Goal: Information Seeking & Learning: Learn about a topic

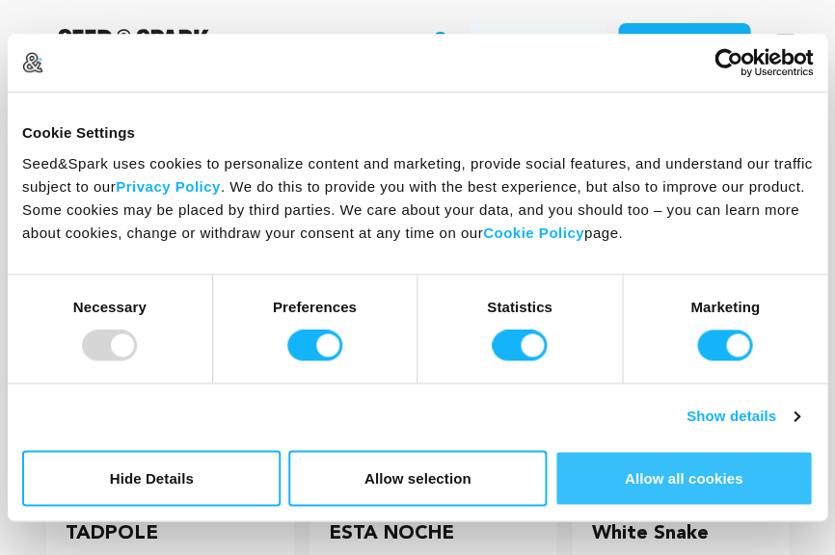
click at [713, 488] on button "Allow all cookies" at bounding box center [683, 478] width 258 height 56
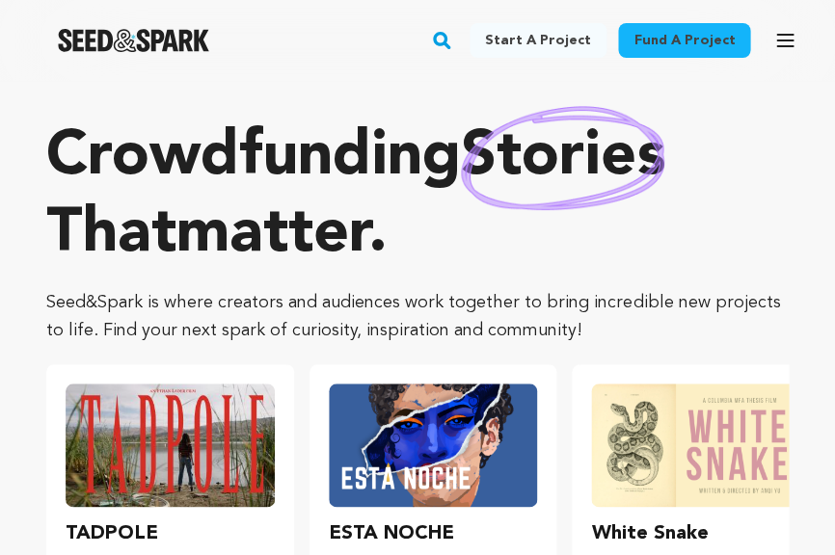
click at [786, 40] on icon "button" at bounding box center [784, 41] width 15 height 12
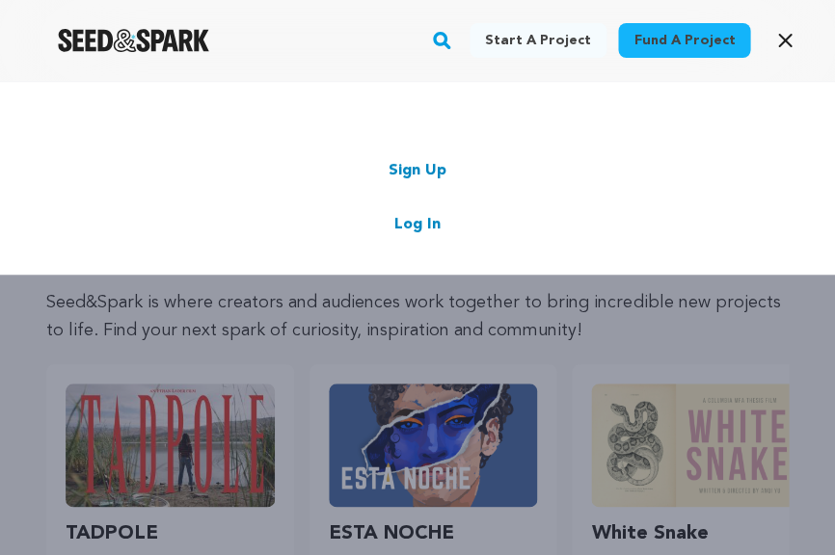
click at [413, 224] on link "Log In" at bounding box center [417, 224] width 46 height 23
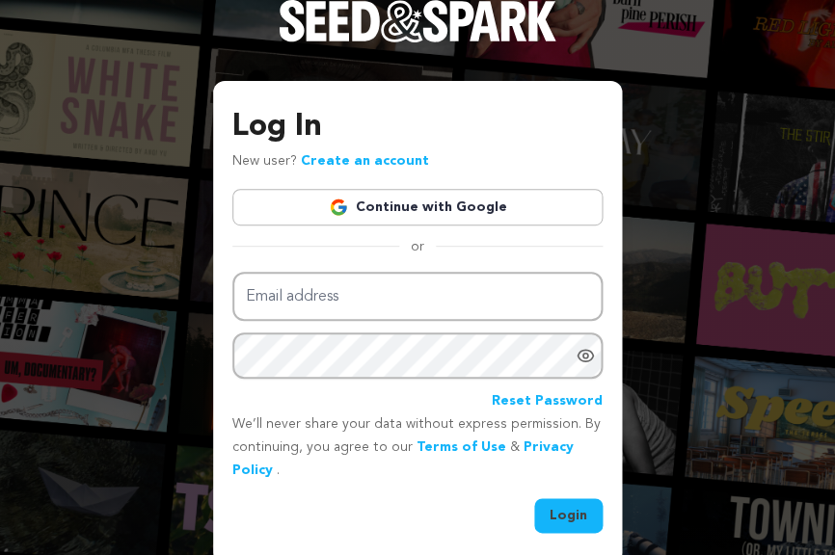
click at [355, 211] on link "Continue with Google" at bounding box center [417, 207] width 370 height 37
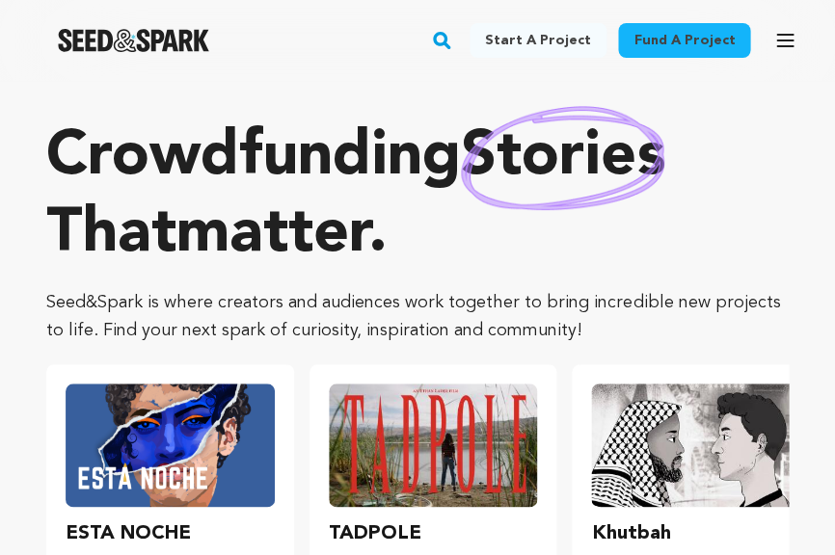
click at [795, 35] on button "Open main menu" at bounding box center [784, 40] width 39 height 39
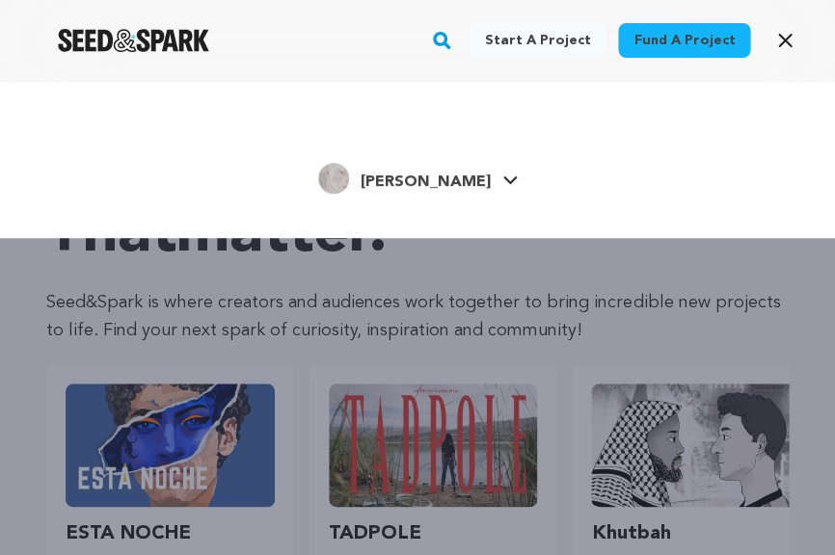
click at [443, 189] on span "[PERSON_NAME]" at bounding box center [425, 181] width 130 height 15
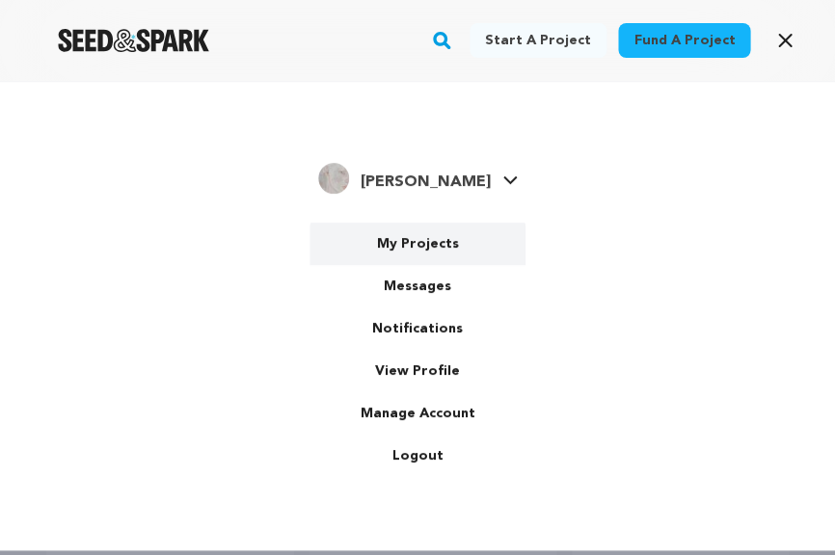
click at [436, 251] on link "My Projects" at bounding box center [417, 244] width 216 height 42
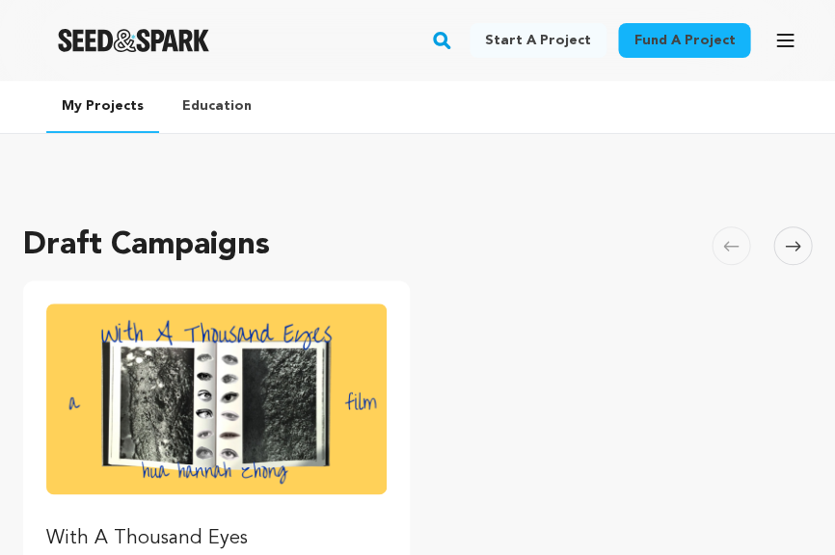
click at [342, 355] on img "Fund With A Thousand Eyes" at bounding box center [216, 399] width 340 height 191
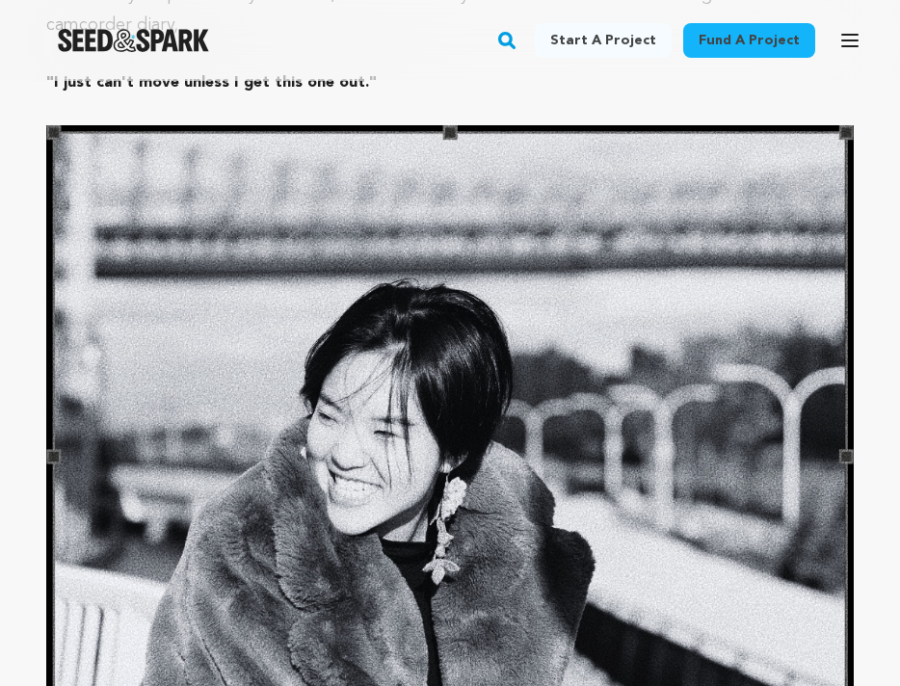
scroll to position [3945, 0]
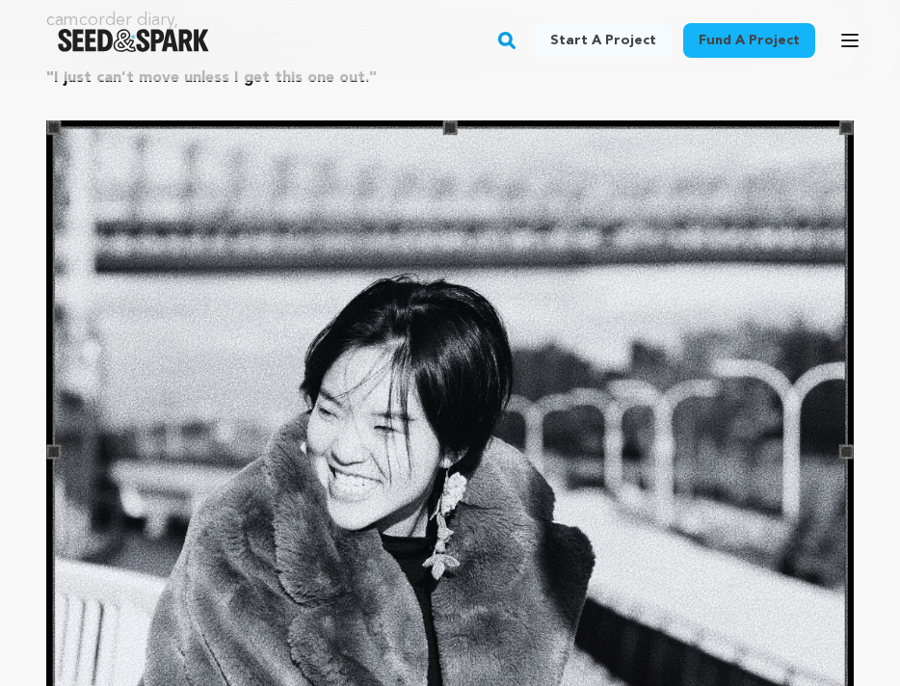
click at [682, 480] on img at bounding box center [450, 451] width 808 height 663
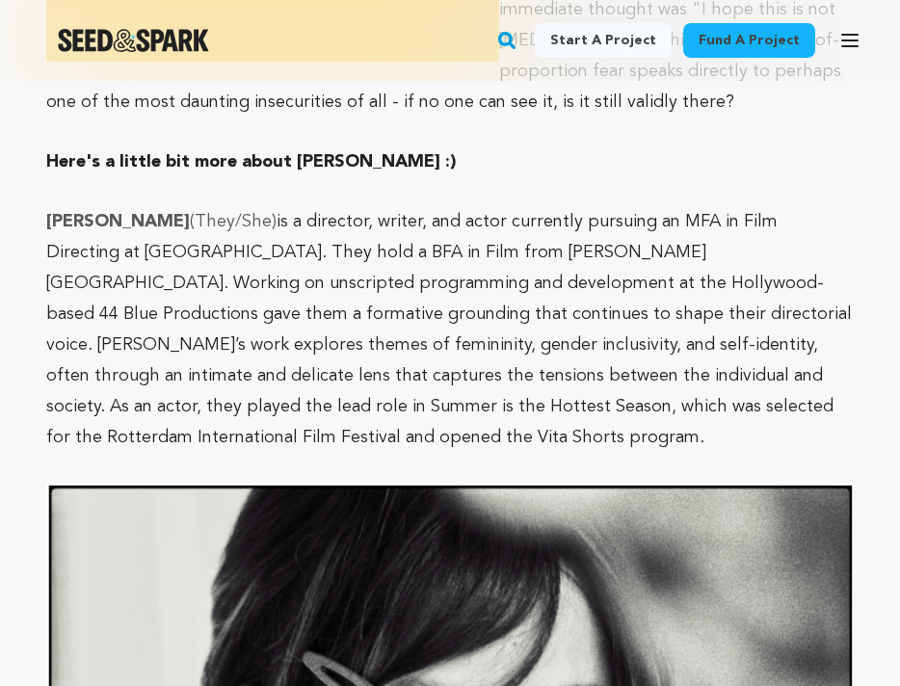
scroll to position [2029, 0]
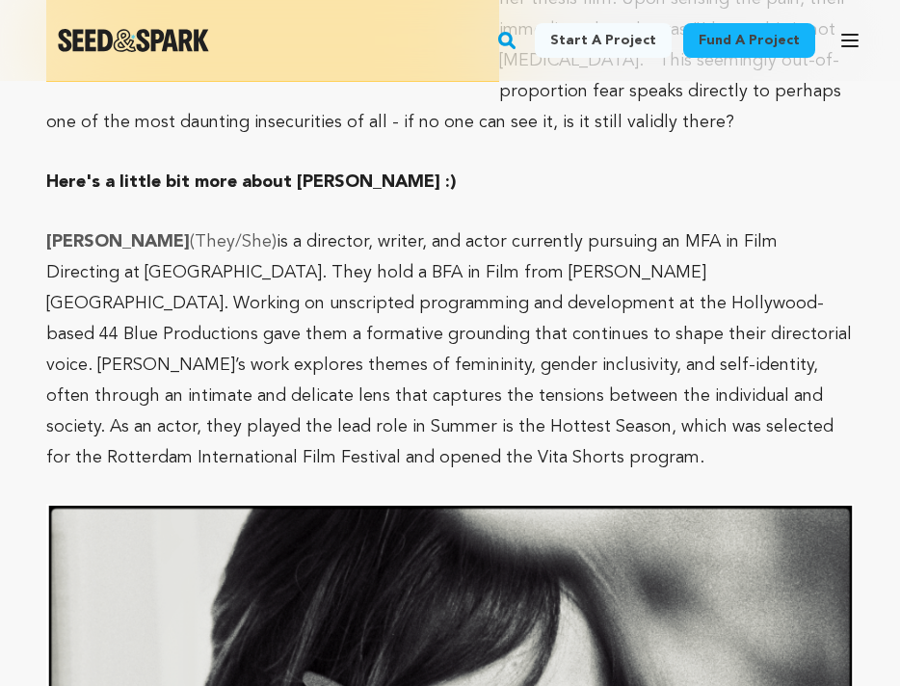
click at [52, 233] on strong "Hua Hannah Zhong" at bounding box center [118, 241] width 144 height 17
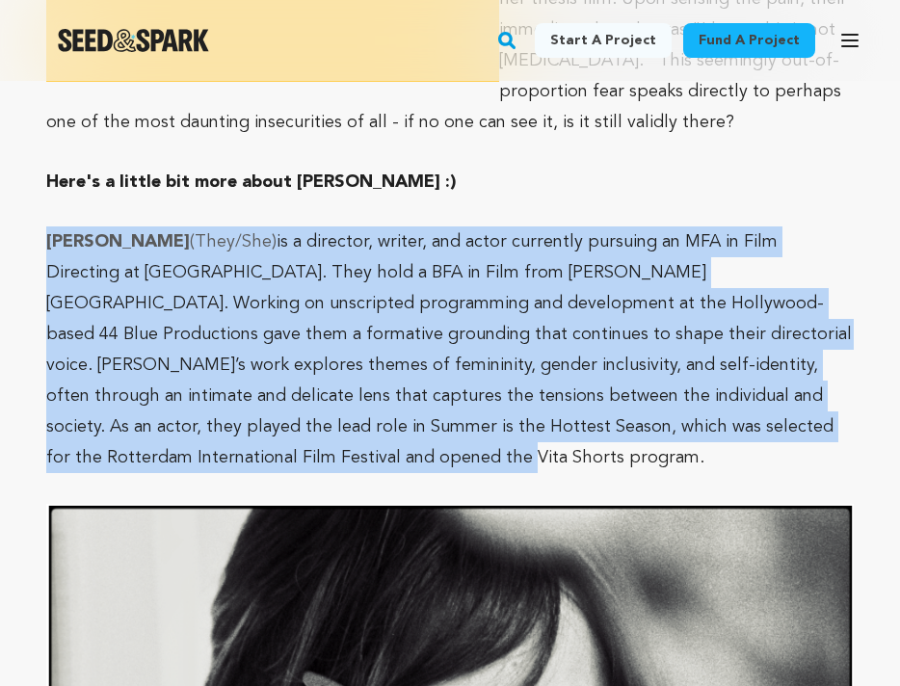
drag, startPoint x: 49, startPoint y: 207, endPoint x: 175, endPoint y: 428, distance: 254.3
click at [175, 428] on p "Hua Hannah Zhong (They/She) is a director, writer, and actor currently pursuing…" at bounding box center [450, 349] width 808 height 247
copy p "Hua Hannah Zhong (They/She) is a director, writer, and actor currently pursuing…"
click at [191, 230] on p "Hua Hannah Zhong (They/She) is a director, writer, and actor currently pursuing…" at bounding box center [450, 349] width 808 height 247
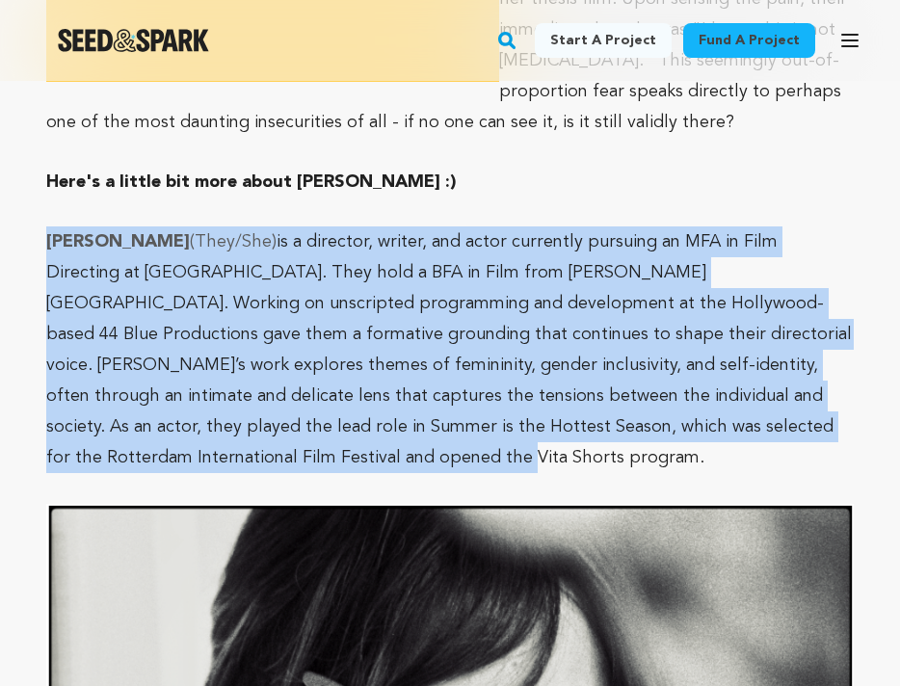
drag, startPoint x: 66, startPoint y: 221, endPoint x: 197, endPoint y: 422, distance: 240.3
click at [197, 422] on p "Hua Hannah Zhong (They/She) is a director, writer, and actor currently pursuing…" at bounding box center [450, 349] width 808 height 247
copy p "Hua Hannah Zhong (They/She) is a director, writer, and actor currently pursuing…"
click at [200, 340] on p "Hua Hannah Zhong (They/She) is a director, writer, and actor currently pursuing…" at bounding box center [450, 349] width 808 height 247
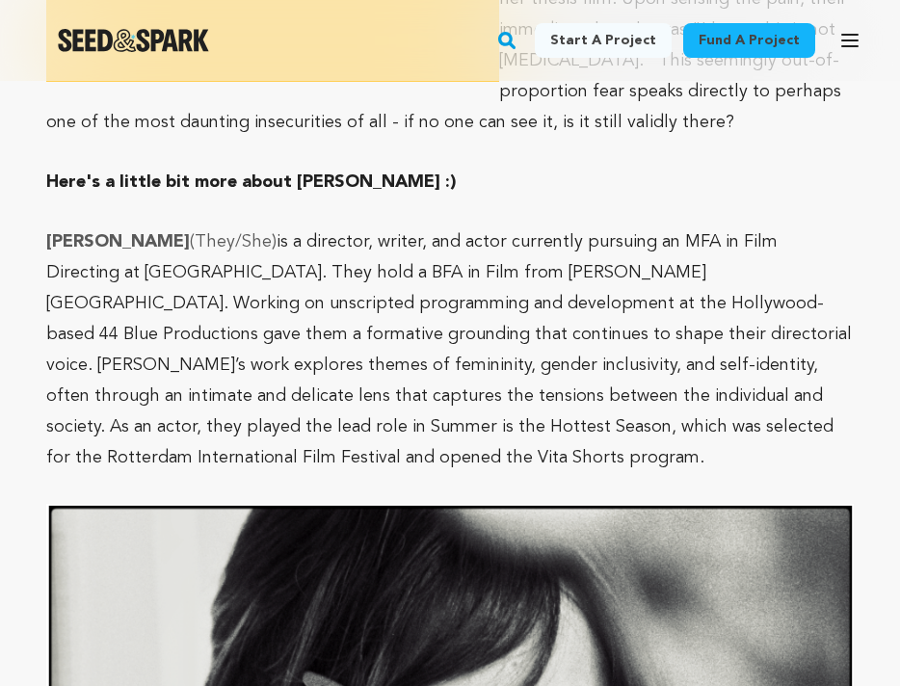
drag, startPoint x: 199, startPoint y: 431, endPoint x: 184, endPoint y: 418, distance: 19.9
click at [184, 418] on p "Hua Hannah Zhong (They/She) is a director, writer, and actor currently pursuing…" at bounding box center [450, 349] width 808 height 247
drag, startPoint x: 280, startPoint y: 234, endPoint x: 24, endPoint y: 232, distance: 256.4
click at [276, 234] on p "Hua Hannah Zhong (They/She) is a director, writer, and actor currently pursuing…" at bounding box center [450, 349] width 808 height 247
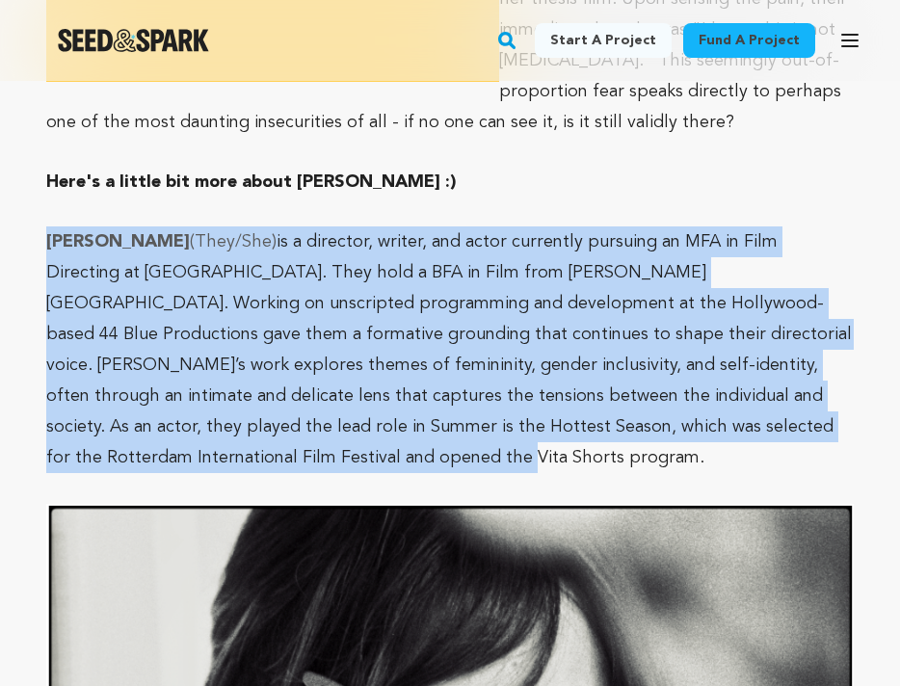
drag, startPoint x: 40, startPoint y: 208, endPoint x: 187, endPoint y: 429, distance: 265.4
copy p "Hua Hannah Zhong (They/She) is a director, writer, and actor currently pursuing…"
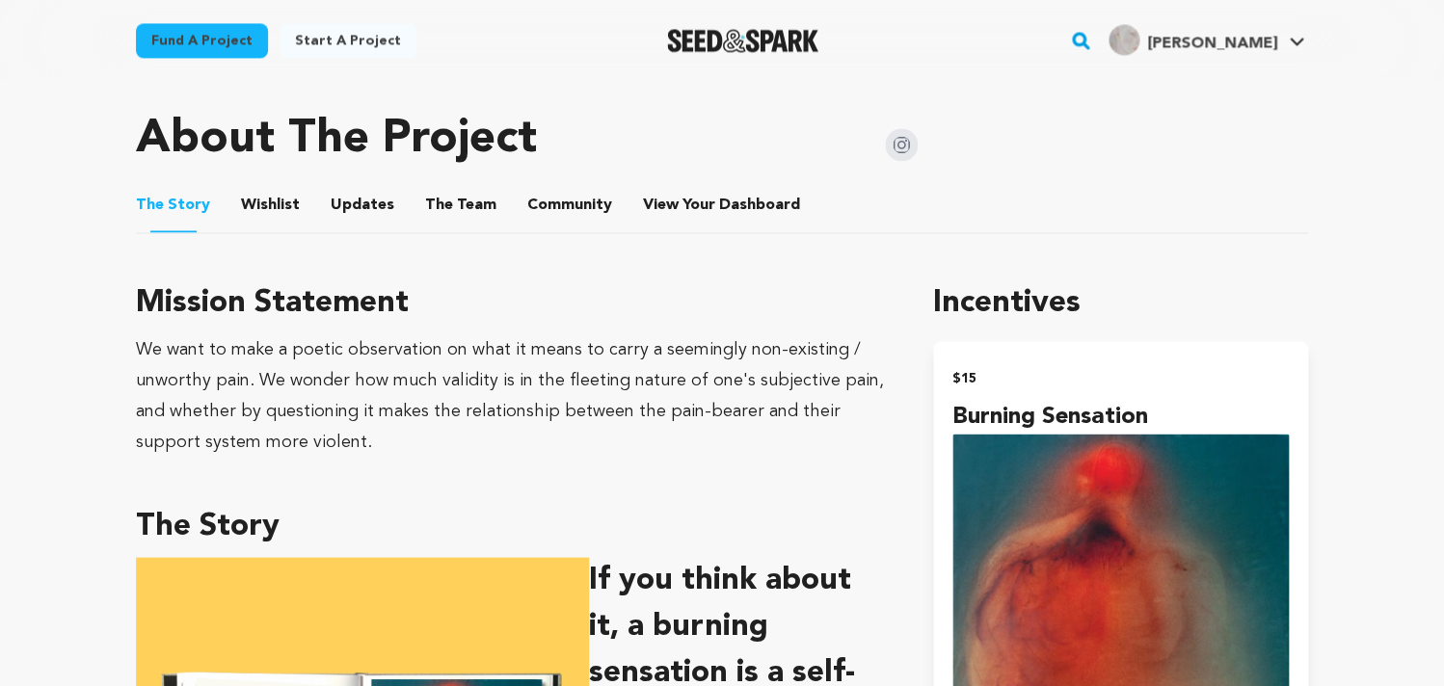
scroll to position [527, 0]
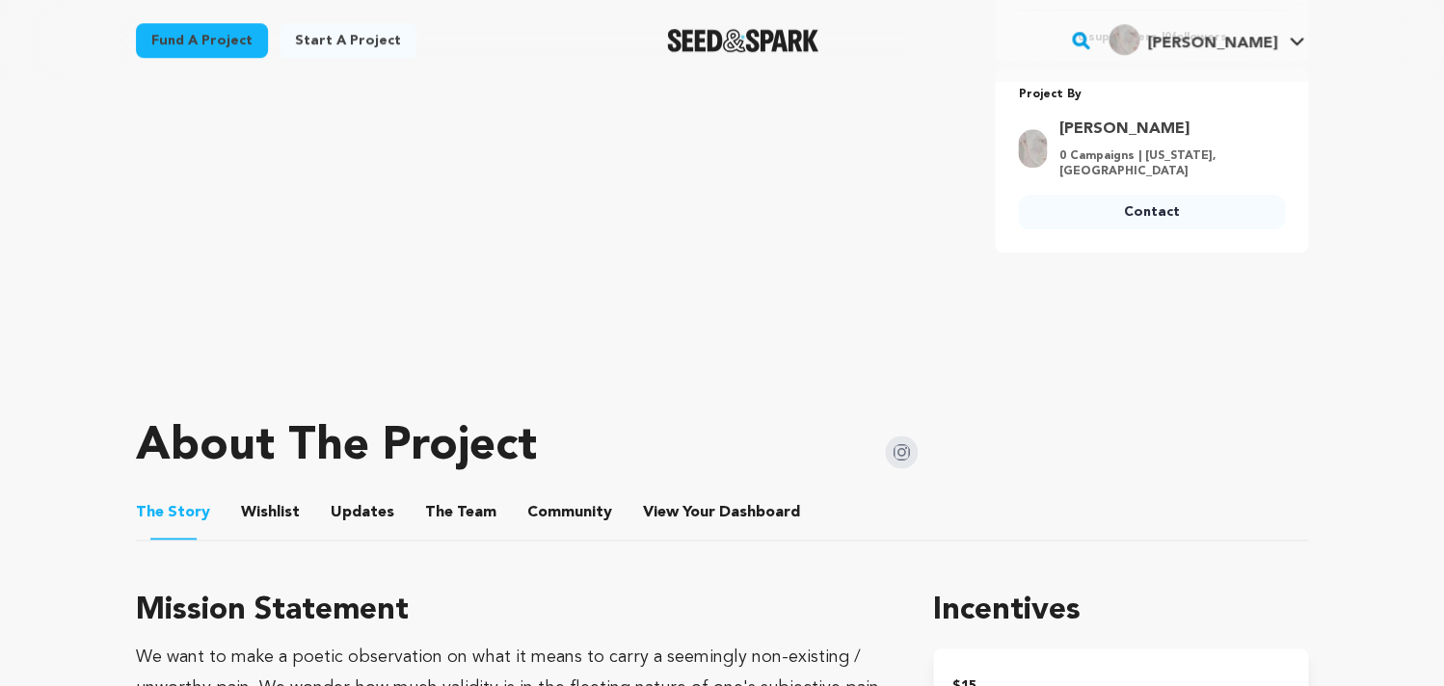
click at [451, 512] on button "The Team" at bounding box center [461, 516] width 46 height 46
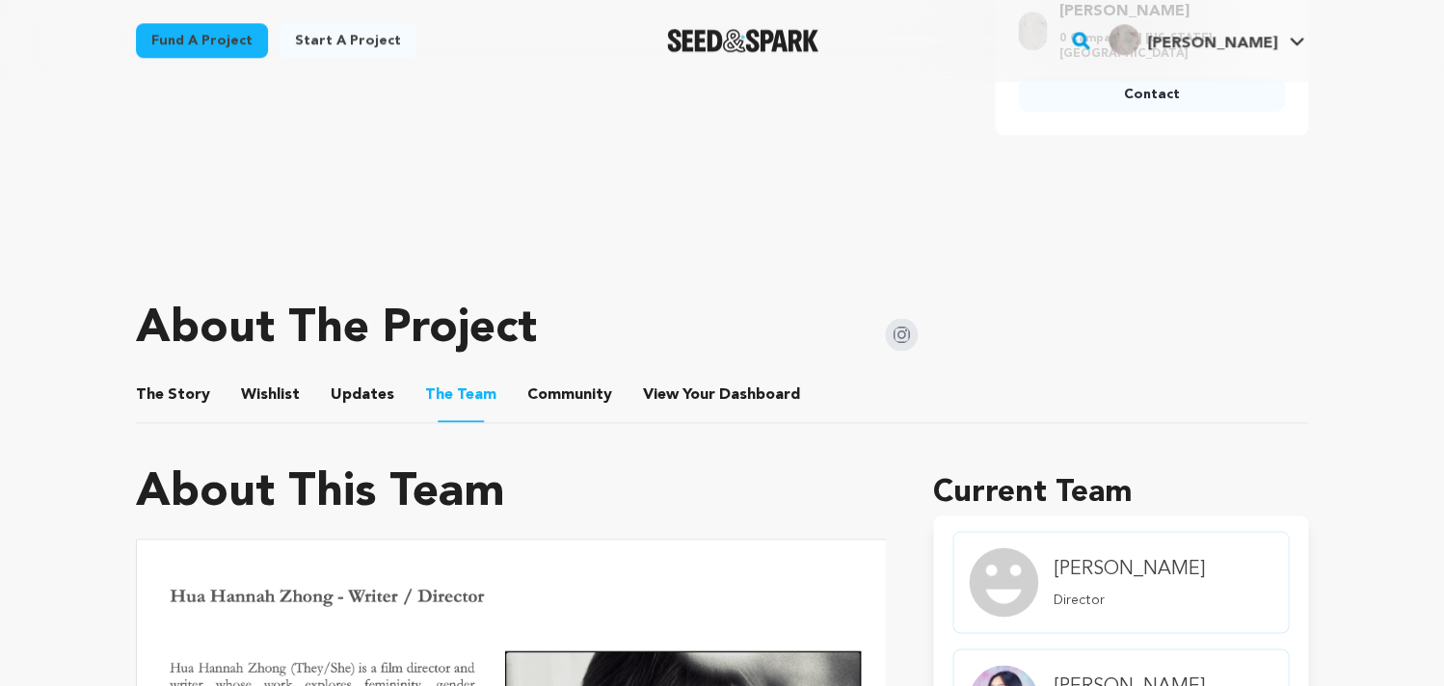
scroll to position [833, 0]
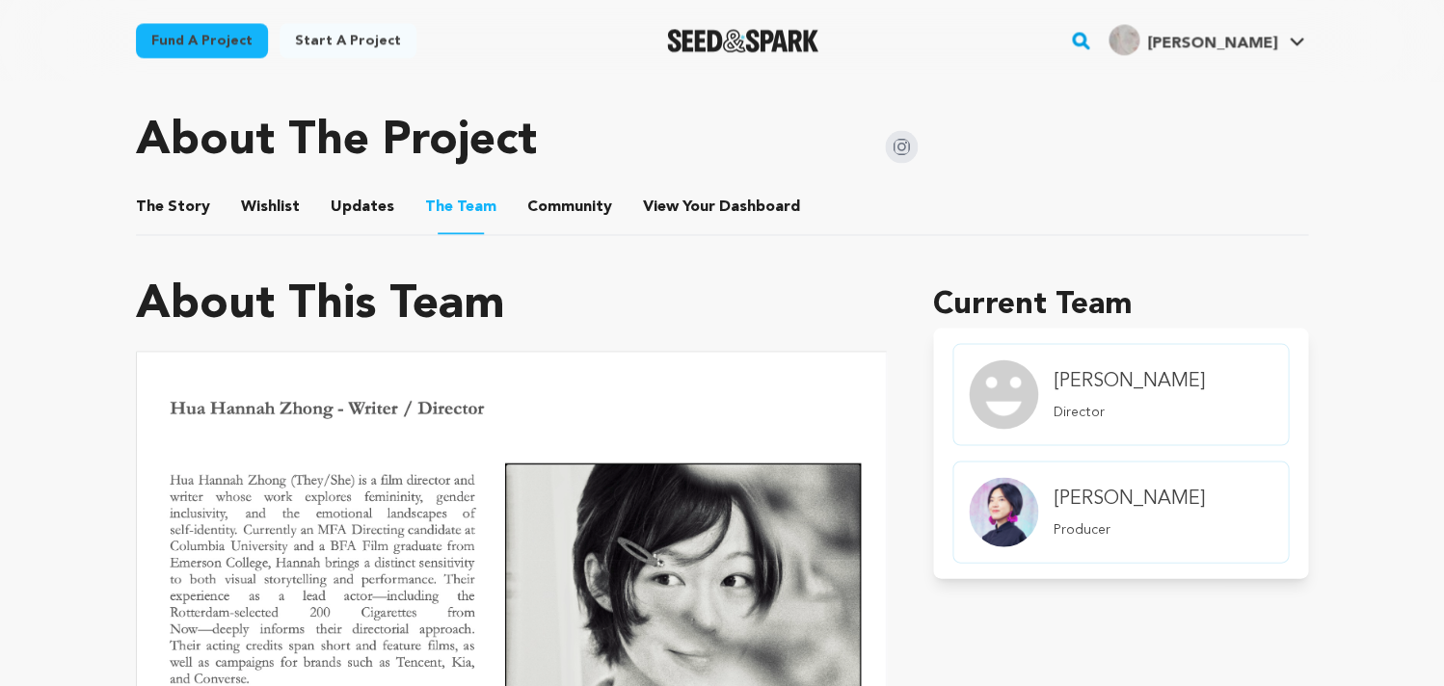
click at [173, 214] on button "The Story" at bounding box center [173, 211] width 46 height 46
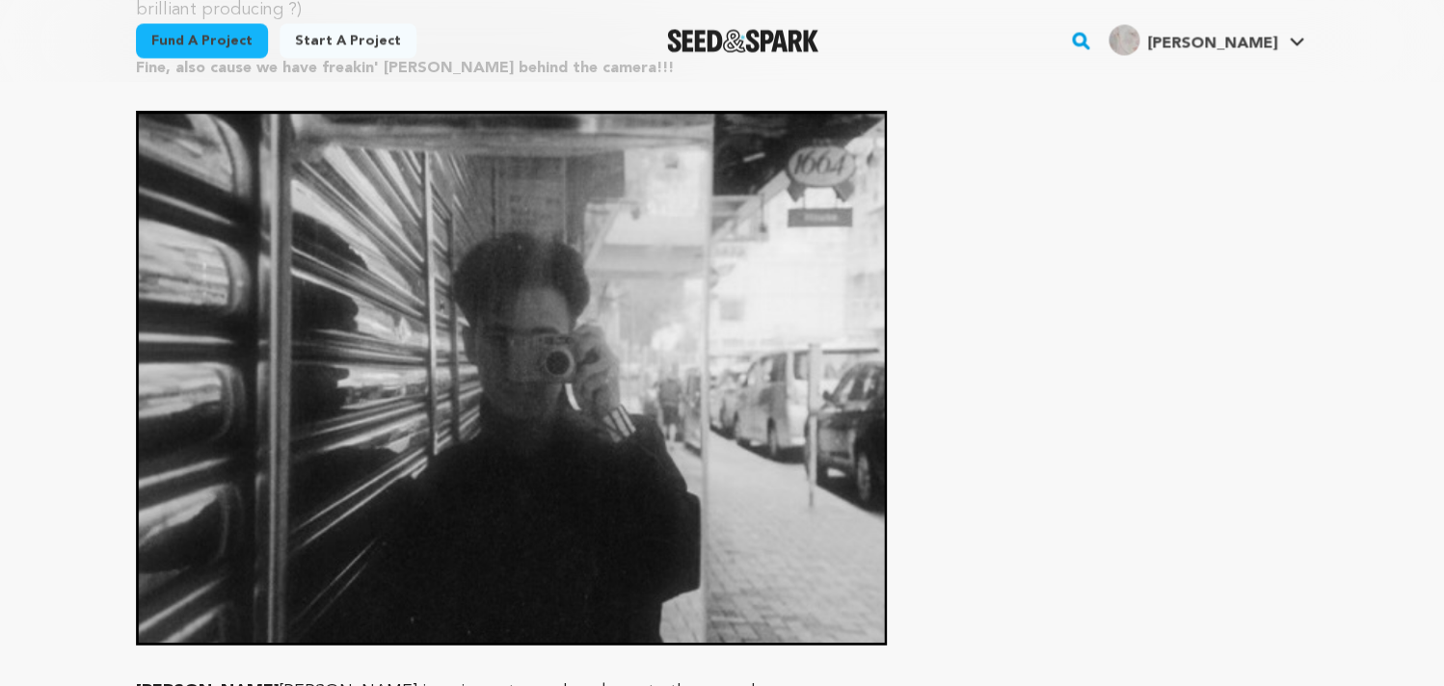
scroll to position [5653, 0]
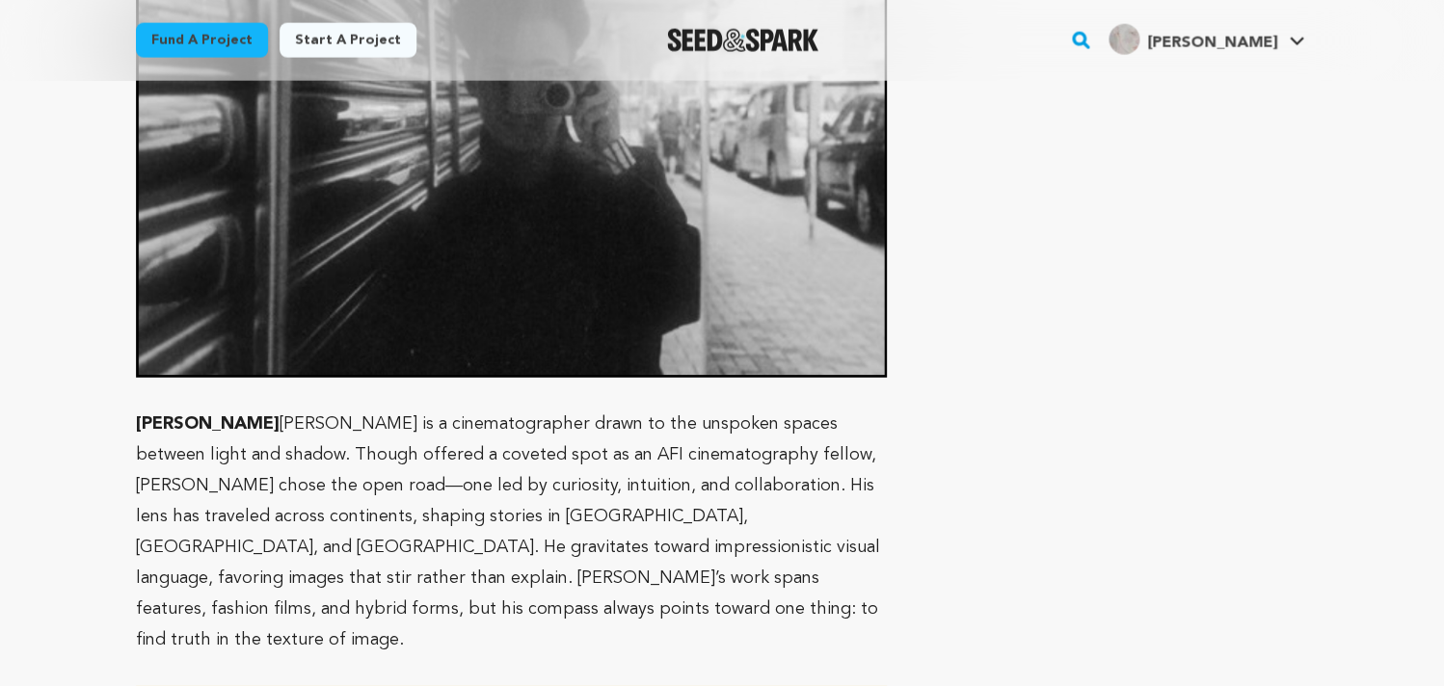
drag, startPoint x: 259, startPoint y: 250, endPoint x: 201, endPoint y: 252, distance: 57.9
click at [259, 409] on p "Evan Feng 冯枳力 is a cinematographer drawn to the unspoken spaces between light a…" at bounding box center [511, 532] width 751 height 247
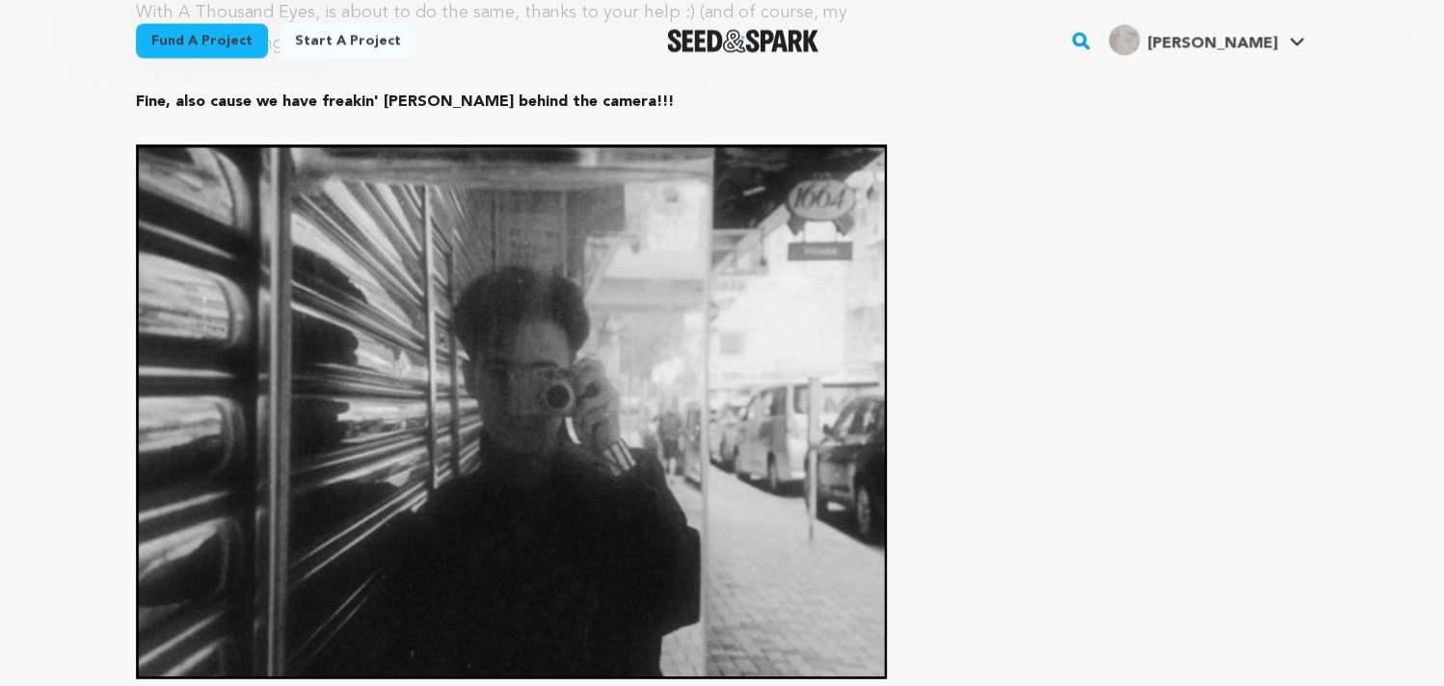
scroll to position [5521, 0]
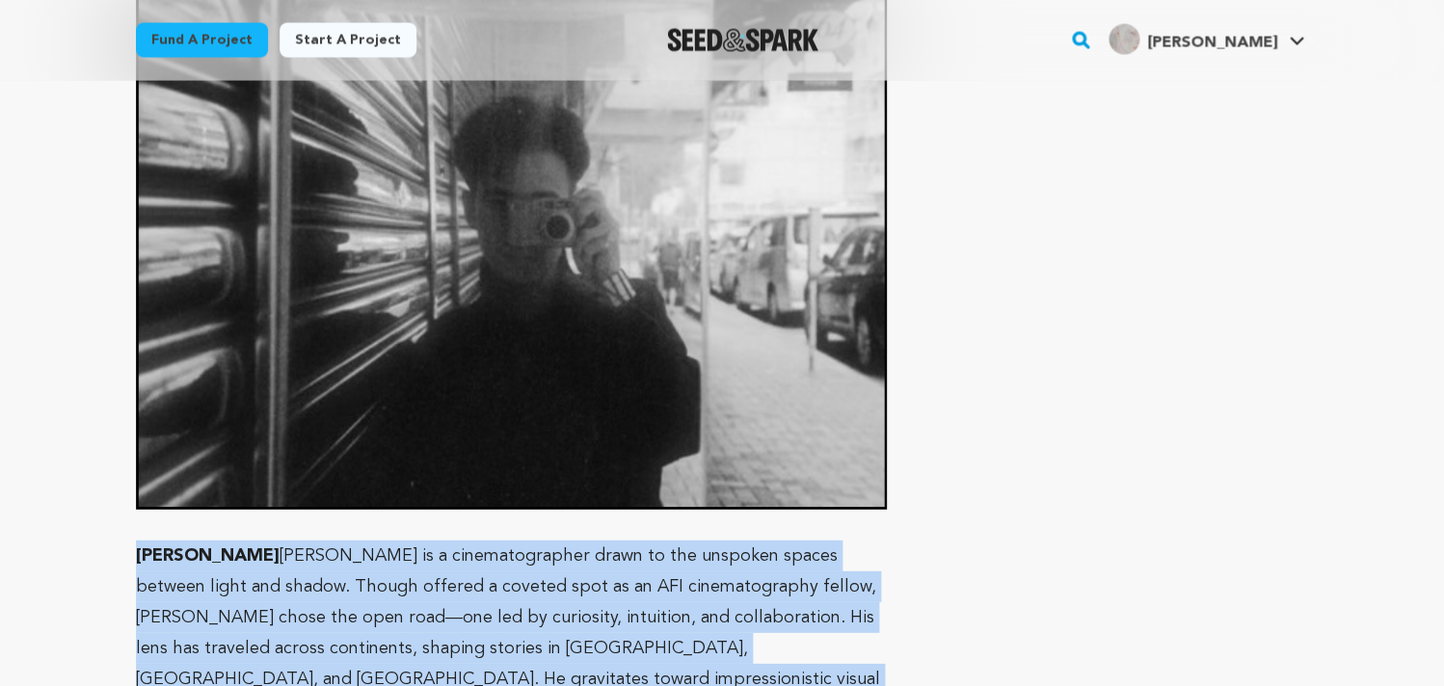
drag, startPoint x: 140, startPoint y: 380, endPoint x: 379, endPoint y: 566, distance: 302.9
click at [379, 554] on p "Evan Feng 冯枳力 is a cinematographer drawn to the unspoken spaces between light a…" at bounding box center [511, 664] width 751 height 247
copy p "Evan Feng 冯枳力 is a cinematographer drawn to the unspoken spaces between light a…"
